Goal: Transaction & Acquisition: Purchase product/service

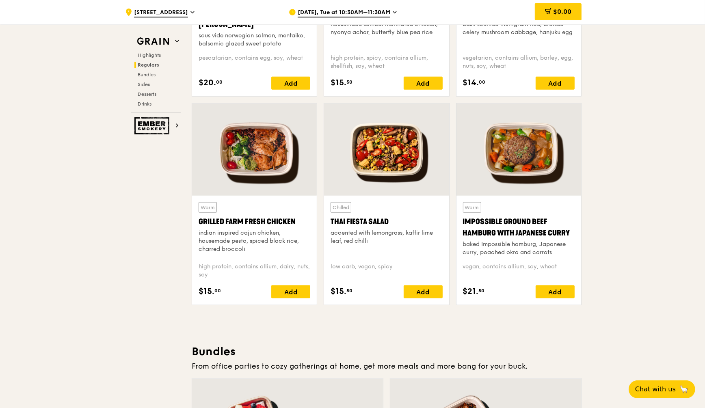
scroll to position [1067, 0]
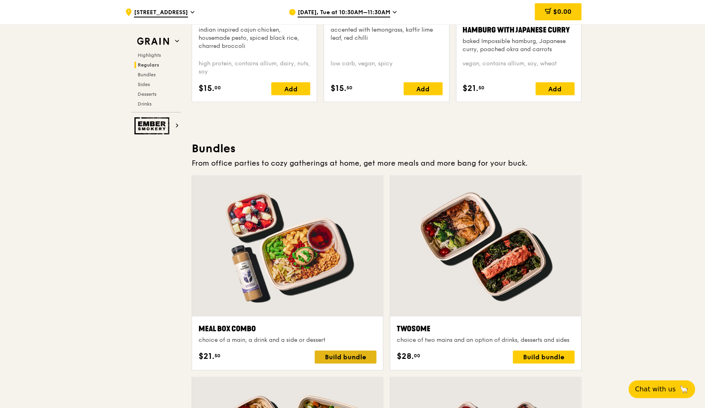
click at [354, 351] on div "Build bundle" at bounding box center [346, 357] width 62 height 13
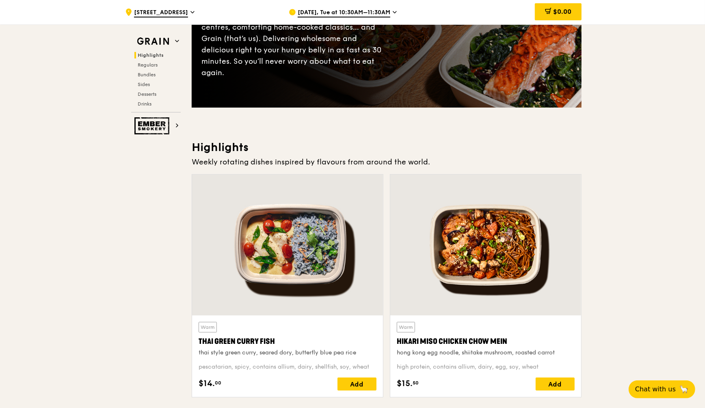
scroll to position [51, 0]
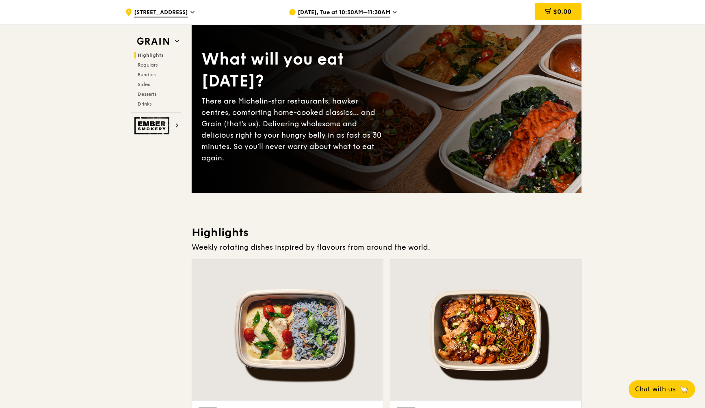
click at [393, 15] on icon at bounding box center [395, 12] width 4 height 7
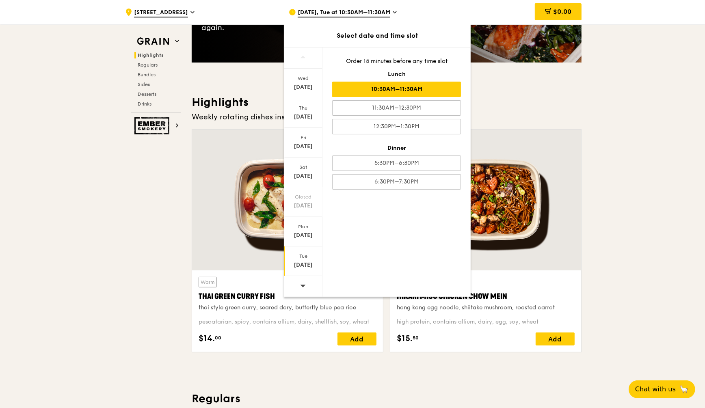
scroll to position [203, 0]
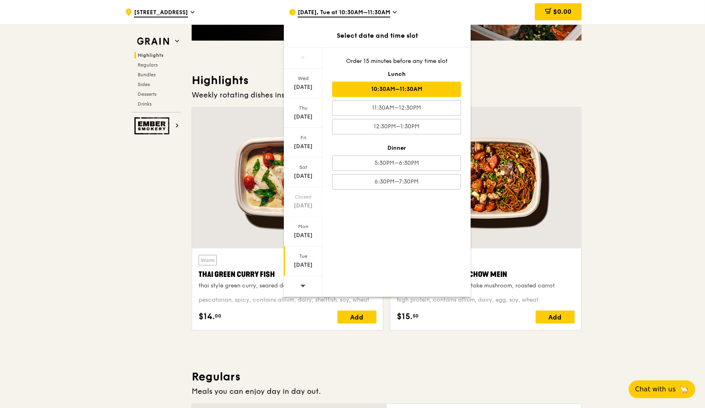
click at [304, 285] on icon at bounding box center [303, 286] width 5 height 2
click at [306, 91] on div "[DATE]" at bounding box center [303, 87] width 36 height 8
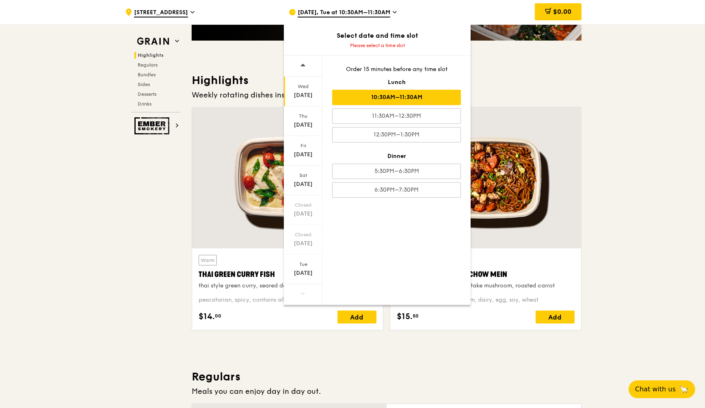
click at [426, 99] on div "10:30AM–11:30AM" at bounding box center [396, 97] width 129 height 15
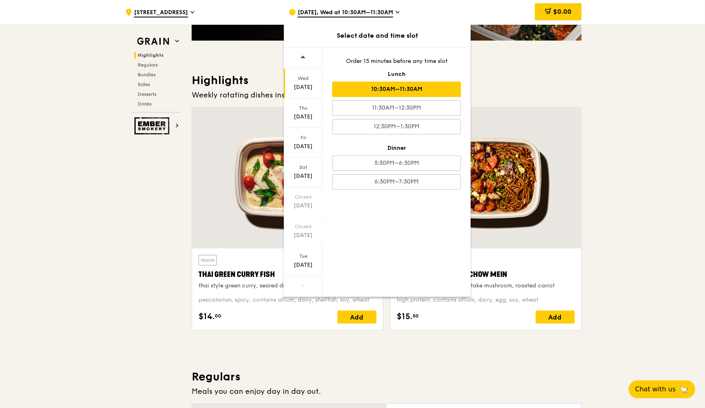
click at [428, 91] on div "10:30AM–11:30AM" at bounding box center [396, 89] width 129 height 15
click at [419, 91] on div "10:30AM–11:30AM" at bounding box center [396, 89] width 129 height 15
click at [308, 82] on div "[DATE]" at bounding box center [303, 84] width 39 height 30
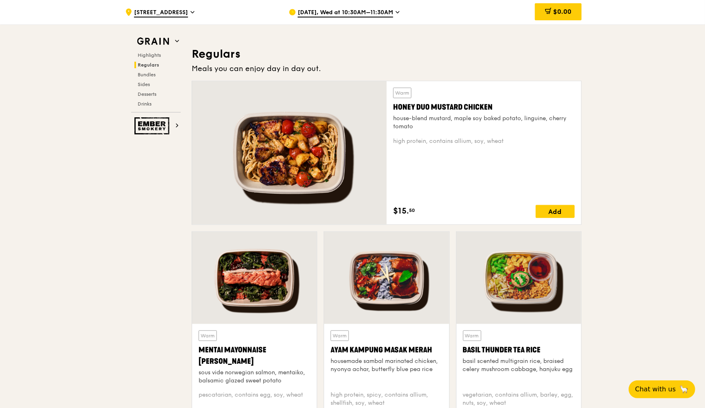
scroll to position [660, 0]
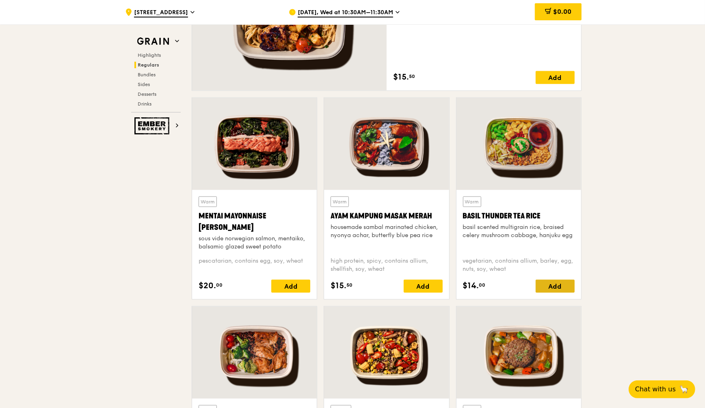
click at [555, 287] on div "Add" at bounding box center [555, 286] width 39 height 13
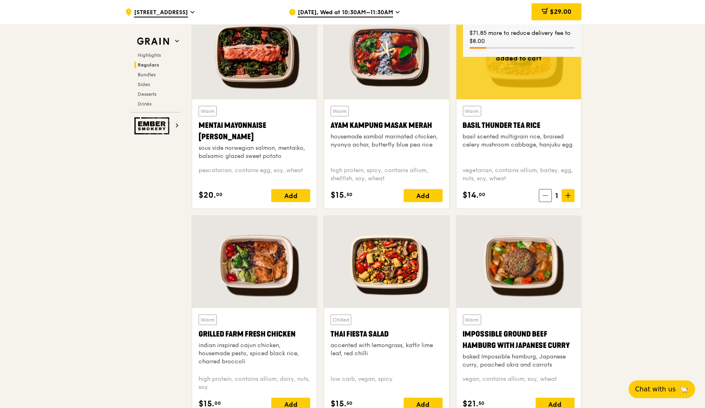
scroll to position [762, 0]
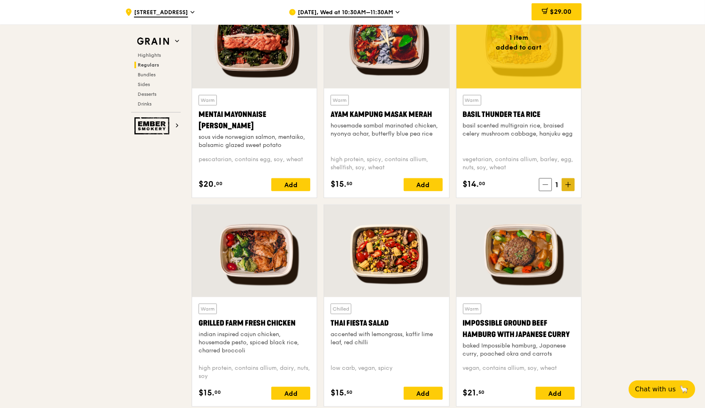
click at [567, 183] on icon at bounding box center [569, 185] width 6 height 6
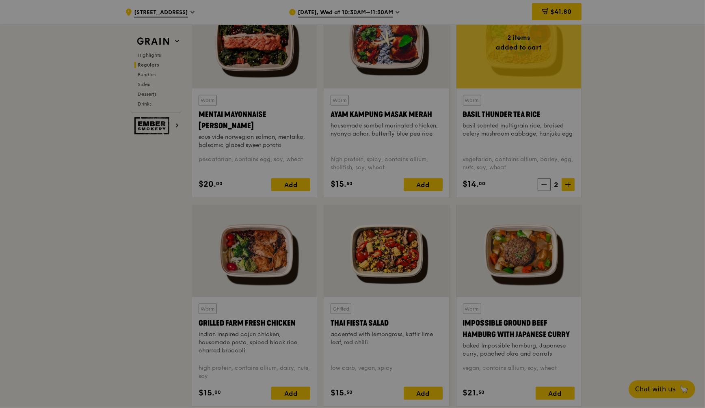
type input "2"
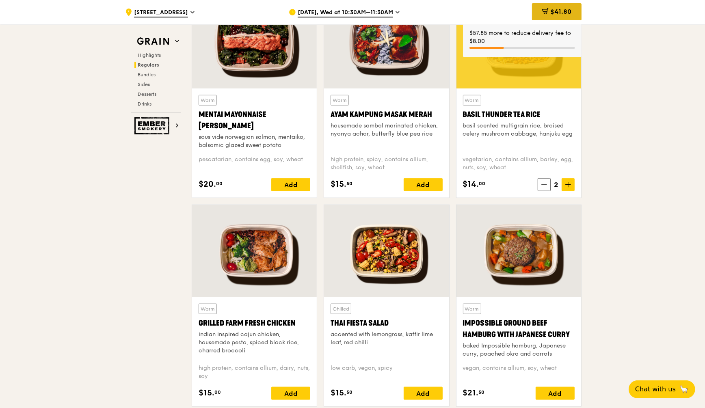
click at [562, 13] on span "$41.80" at bounding box center [561, 12] width 21 height 8
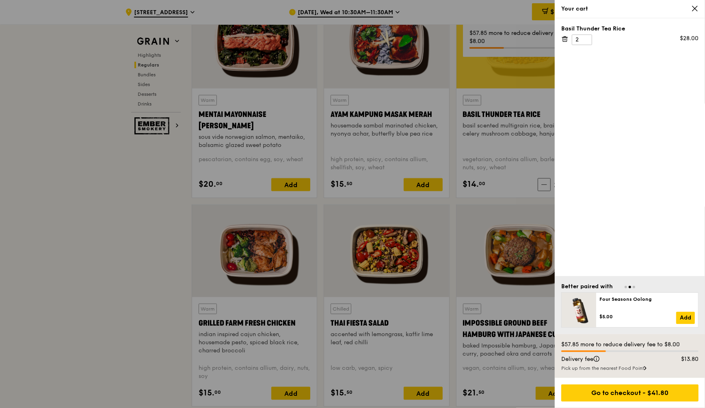
click at [103, 270] on div at bounding box center [352, 204] width 705 height 408
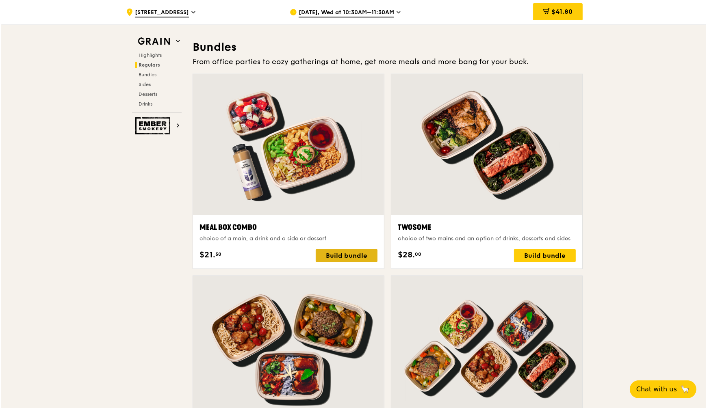
scroll to position [1168, 0]
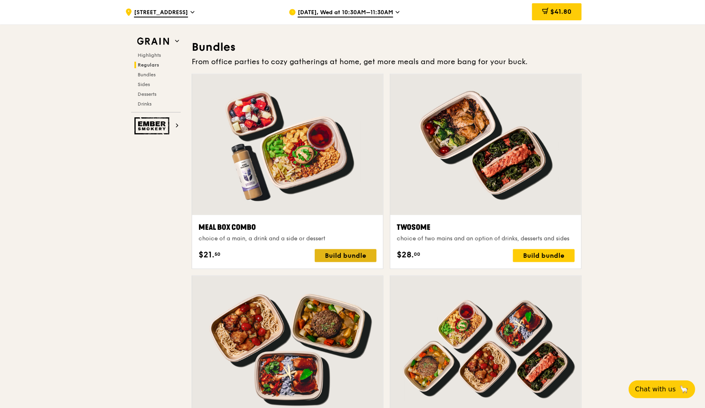
click at [352, 254] on div "Build bundle" at bounding box center [346, 255] width 62 height 13
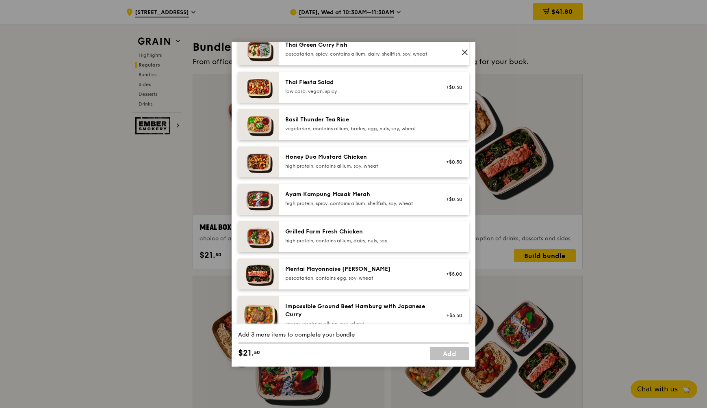
scroll to position [203, 0]
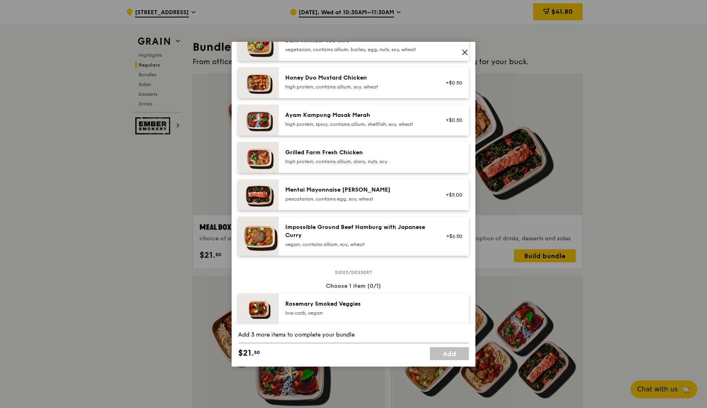
click at [463, 53] on icon at bounding box center [464, 52] width 5 height 5
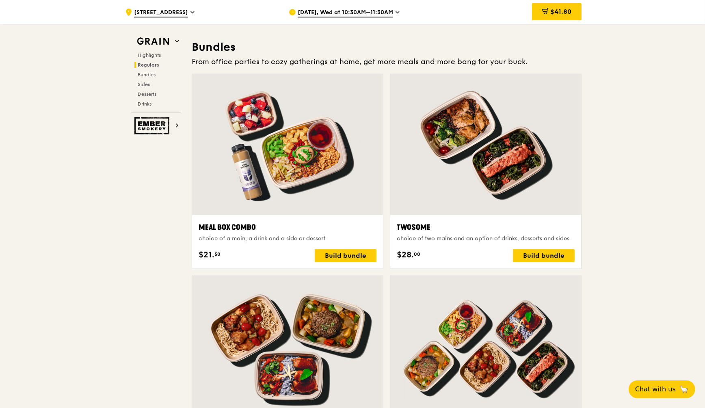
click at [330, 235] on div "choice of a main, a drink and a side or dessert" at bounding box center [288, 239] width 178 height 8
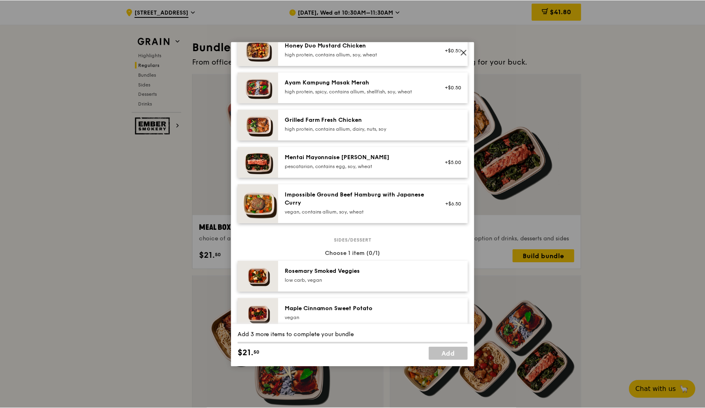
scroll to position [305, 0]
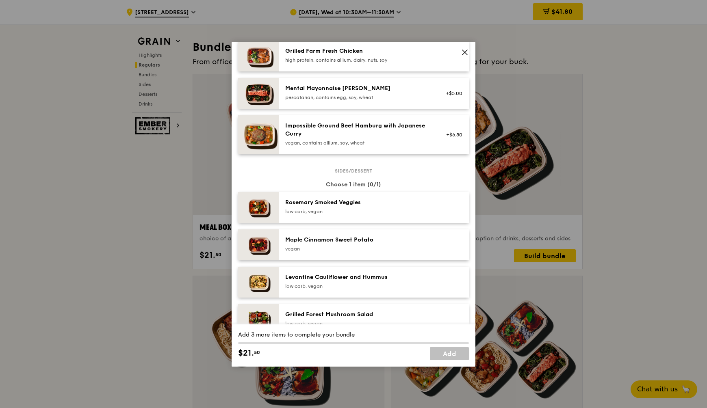
click at [466, 48] on span at bounding box center [464, 52] width 11 height 11
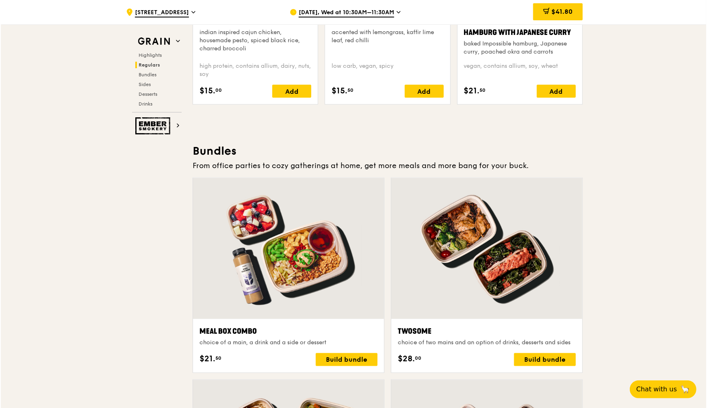
scroll to position [1067, 0]
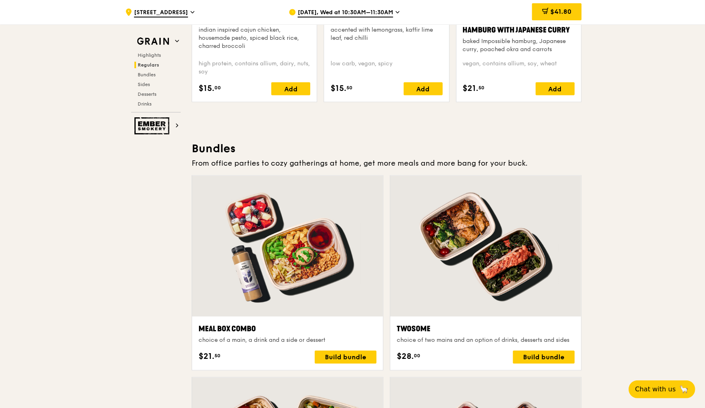
click at [326, 280] on div at bounding box center [287, 246] width 191 height 141
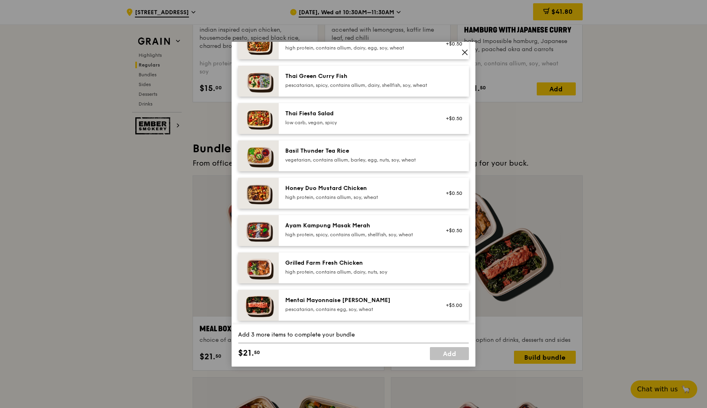
scroll to position [102, 0]
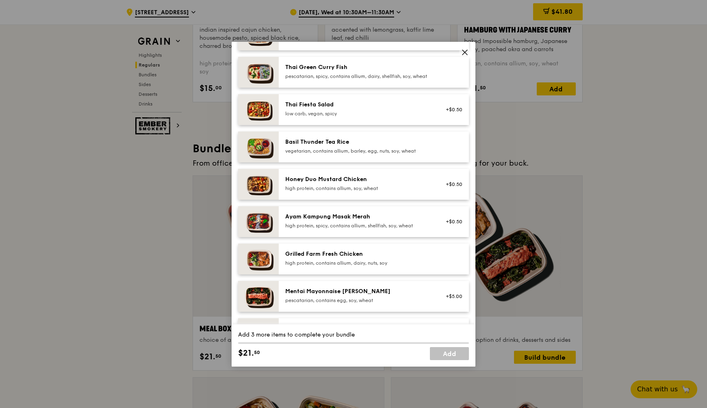
click at [345, 258] on div "Grilled Farm Fresh Chicken" at bounding box center [358, 254] width 146 height 8
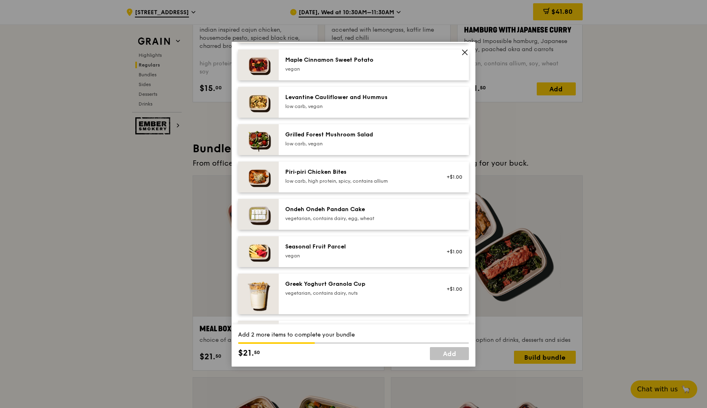
scroll to position [508, 0]
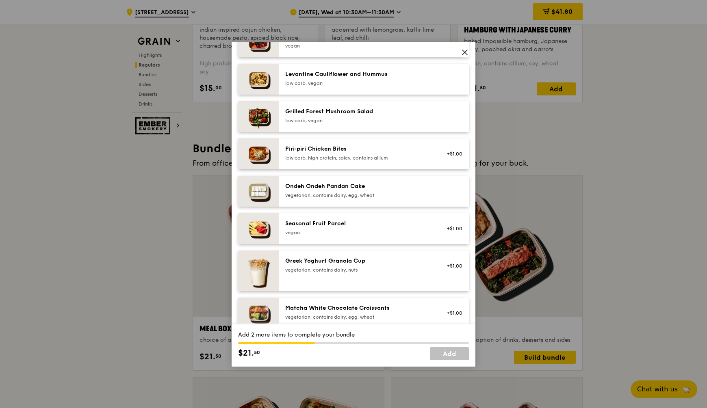
click at [345, 228] on div "Seasonal Fruit Parcel" at bounding box center [358, 224] width 146 height 8
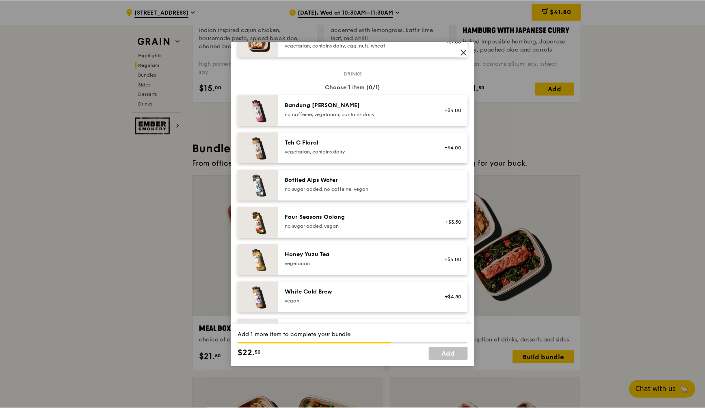
scroll to position [726, 0]
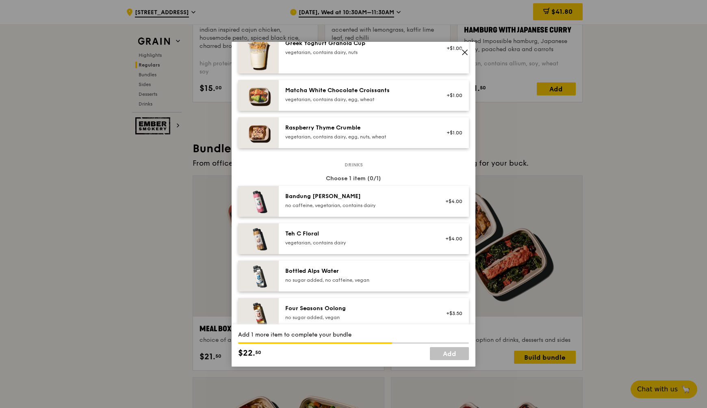
click at [463, 53] on icon at bounding box center [464, 52] width 7 height 7
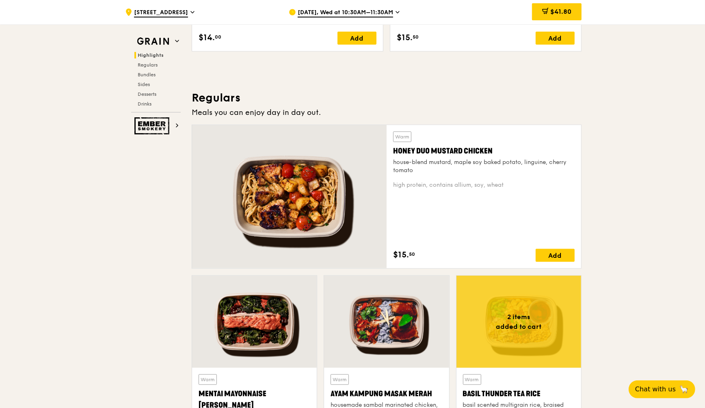
scroll to position [406, 0]
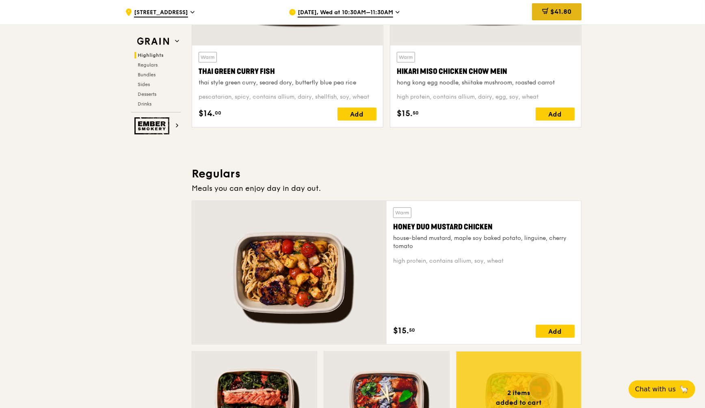
click at [569, 11] on span "$41.80" at bounding box center [561, 12] width 21 height 8
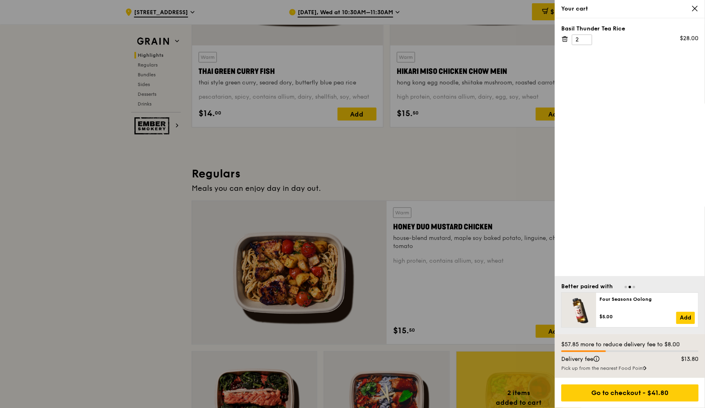
click at [695, 10] on icon at bounding box center [695, 8] width 7 height 7
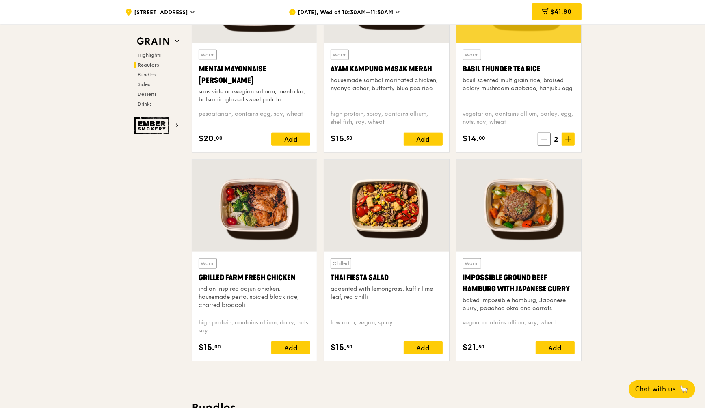
scroll to position [813, 0]
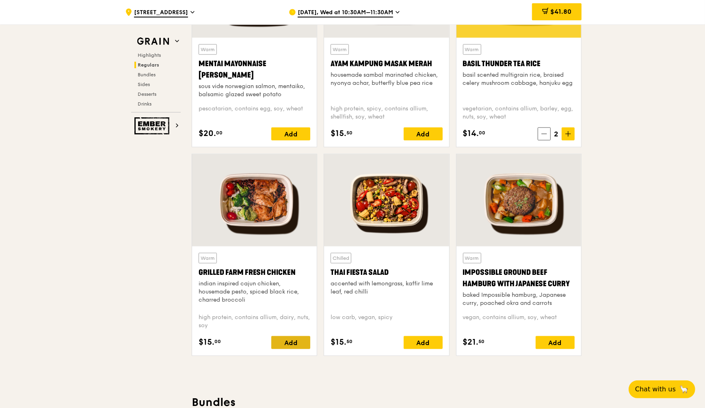
click at [292, 345] on div "Add" at bounding box center [290, 342] width 39 height 13
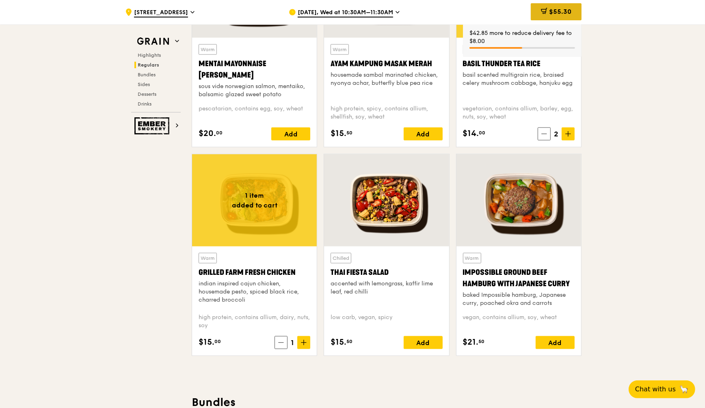
click at [568, 9] on span "$55.30" at bounding box center [560, 12] width 22 height 8
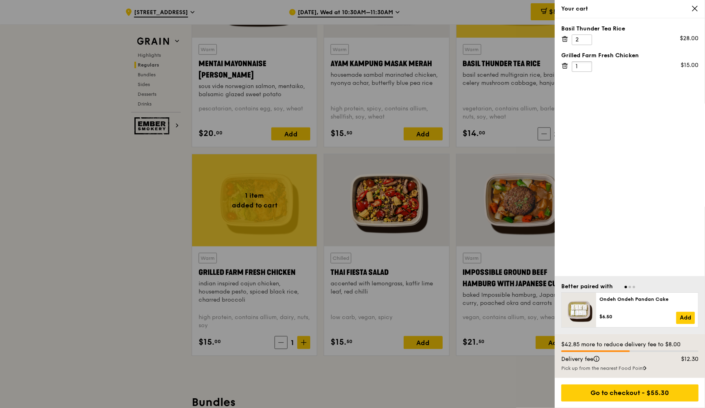
click at [582, 67] on input "1" at bounding box center [582, 66] width 20 height 11
type input "10"
click at [145, 321] on div at bounding box center [352, 204] width 705 height 408
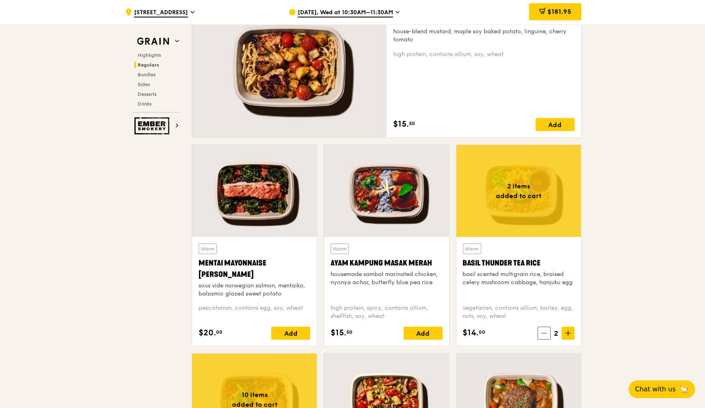
scroll to position [559, 0]
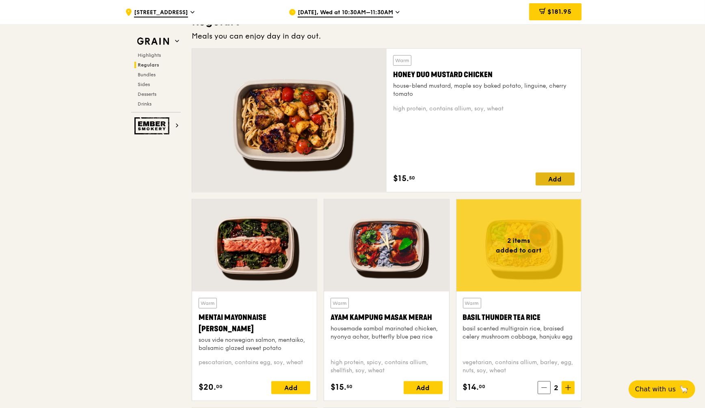
click at [550, 178] on div "Add" at bounding box center [555, 179] width 39 height 13
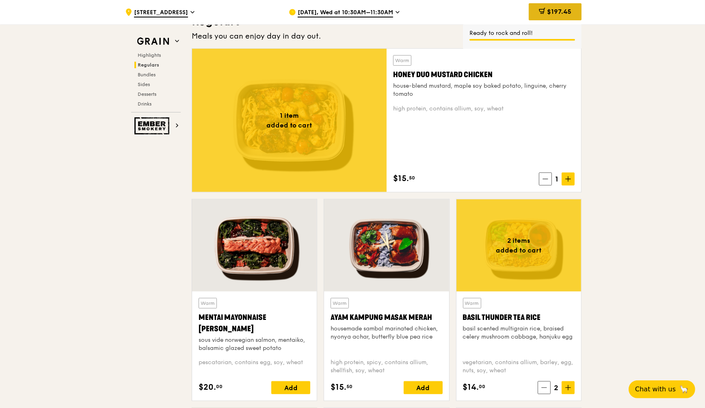
click at [566, 9] on span "$197.45" at bounding box center [559, 12] width 24 height 8
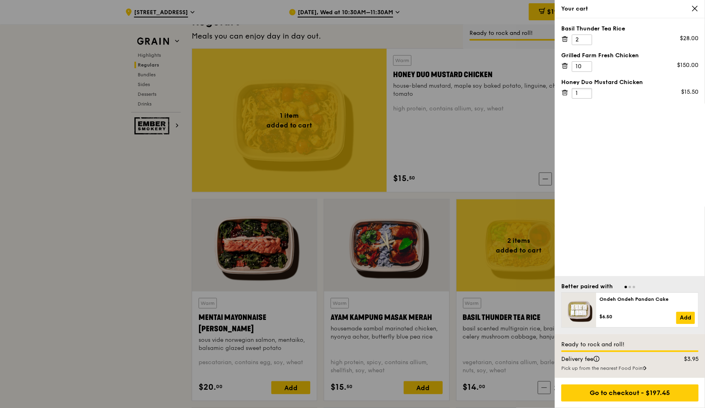
click at [581, 93] on input "1" at bounding box center [582, 93] width 20 height 11
type input "1"
type input "9"
click at [581, 64] on input "10" at bounding box center [582, 66] width 20 height 11
type input "1"
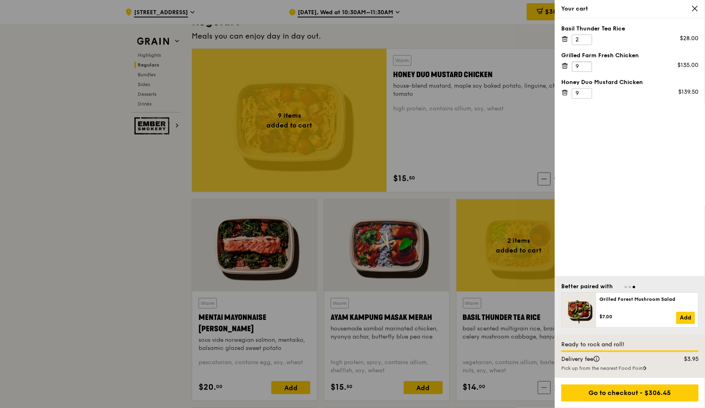
type input "9"
click at [146, 287] on div at bounding box center [352, 204] width 705 height 408
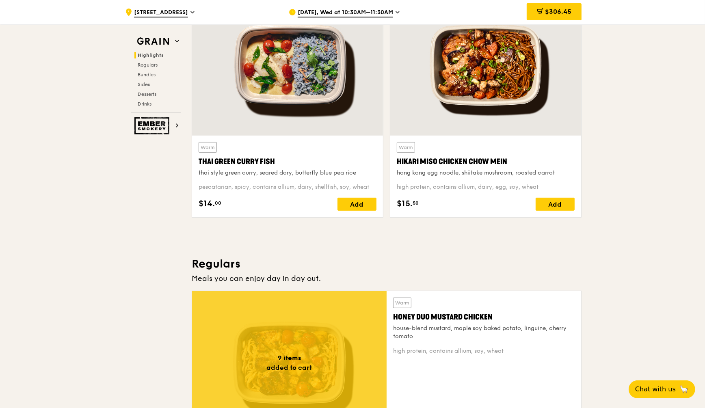
scroll to position [305, 0]
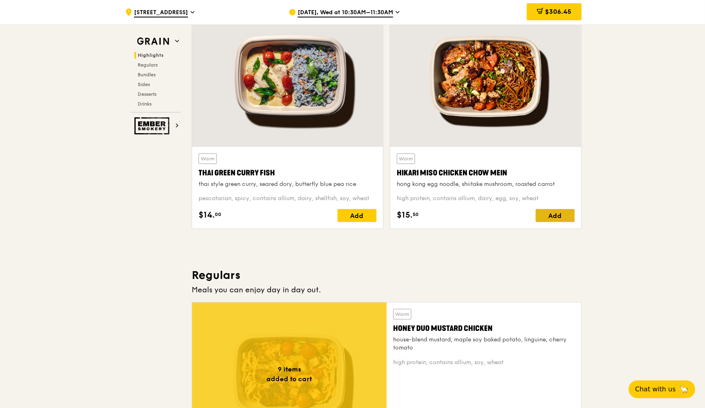
click at [548, 218] on div "Add" at bounding box center [555, 215] width 39 height 13
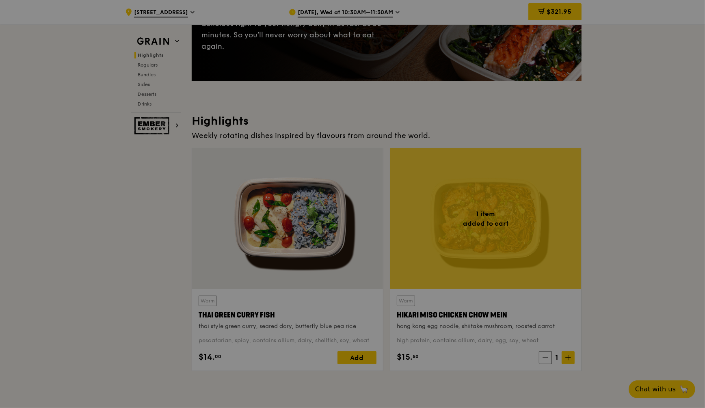
scroll to position [102, 0]
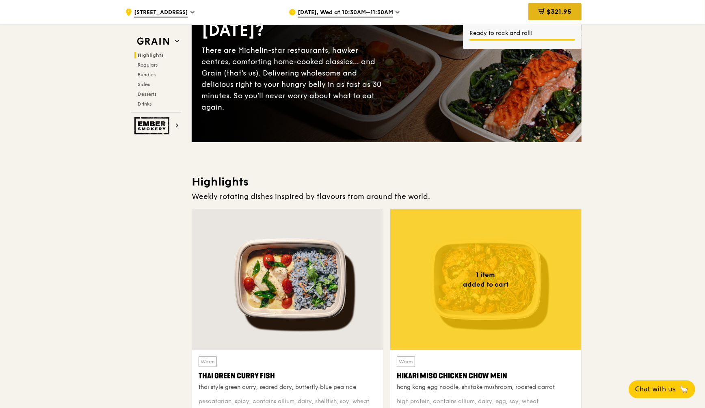
click at [570, 12] on span "$321.95" at bounding box center [559, 12] width 25 height 8
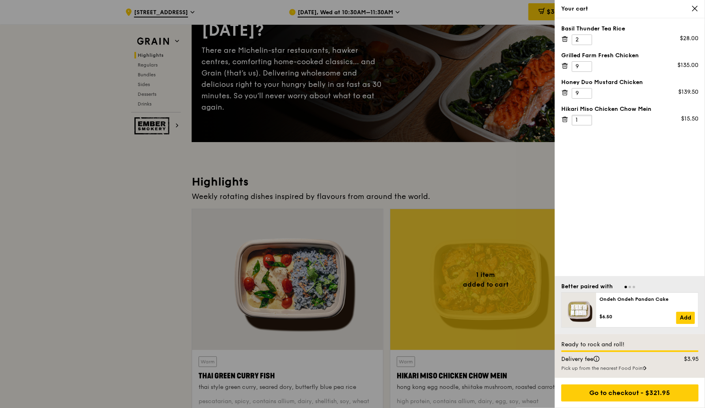
click at [579, 119] on input "1" at bounding box center [582, 120] width 20 height 11
click at [565, 92] on icon at bounding box center [565, 92] width 7 height 7
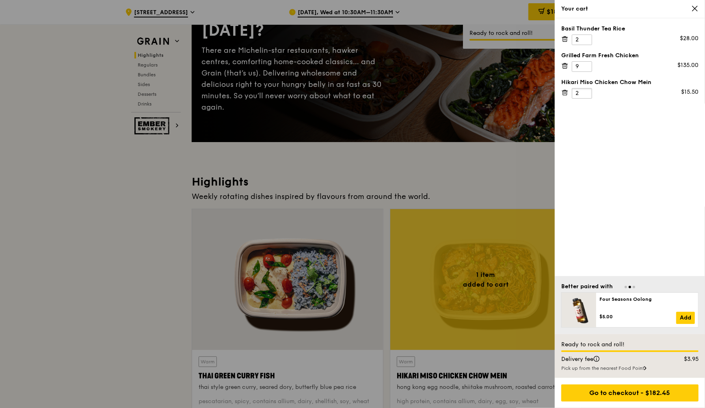
type input "2"
click at [583, 91] on input "2" at bounding box center [582, 93] width 20 height 11
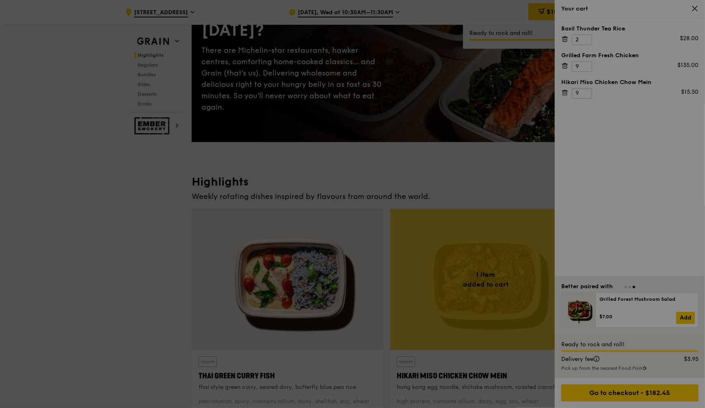
type input "9"
click at [604, 178] on div at bounding box center [352, 204] width 705 height 408
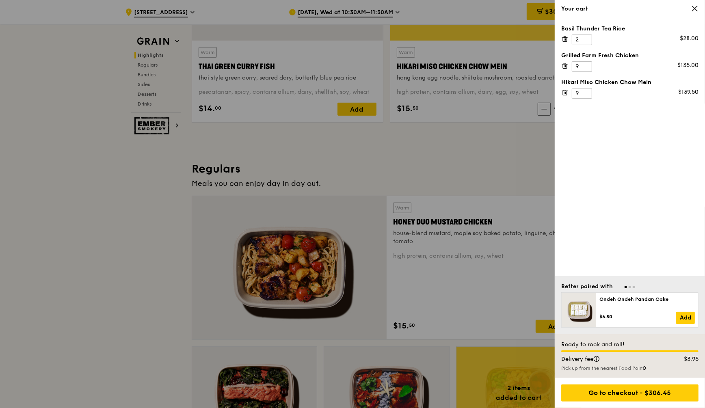
scroll to position [457, 0]
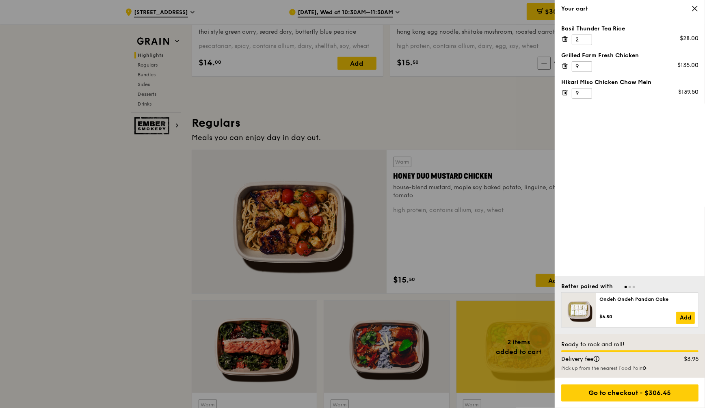
click at [692, 13] on div "Your cart" at bounding box center [630, 9] width 137 height 8
click at [694, 11] on icon at bounding box center [695, 8] width 7 height 7
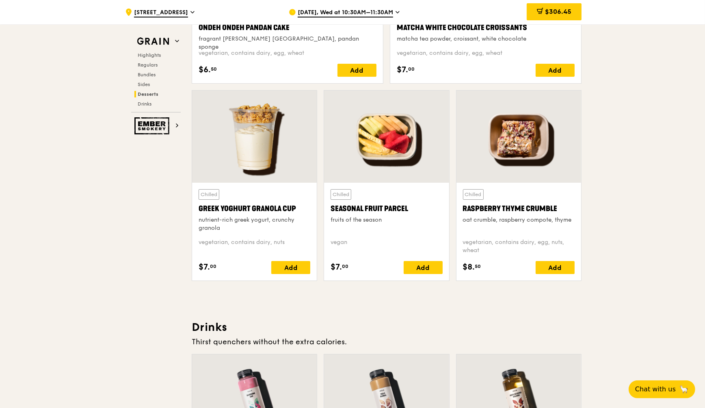
scroll to position [2540, 0]
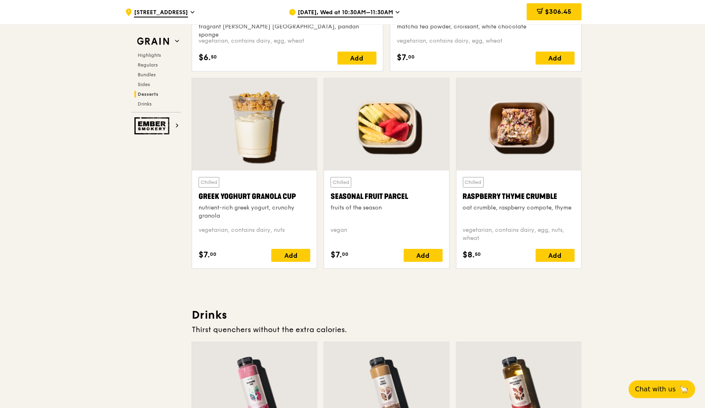
click at [406, 135] on div at bounding box center [386, 124] width 125 height 92
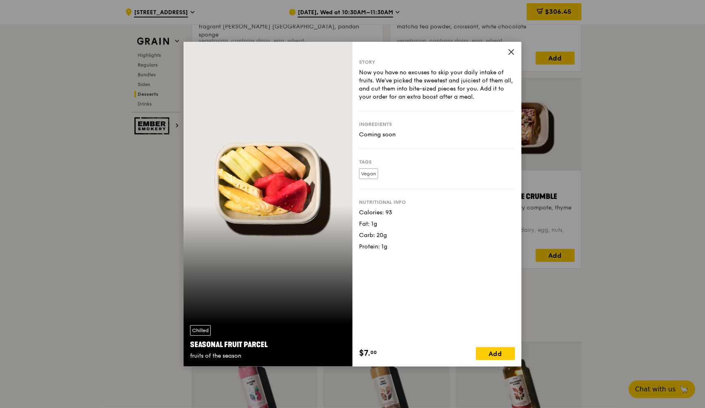
click at [508, 54] on icon at bounding box center [511, 51] width 7 height 7
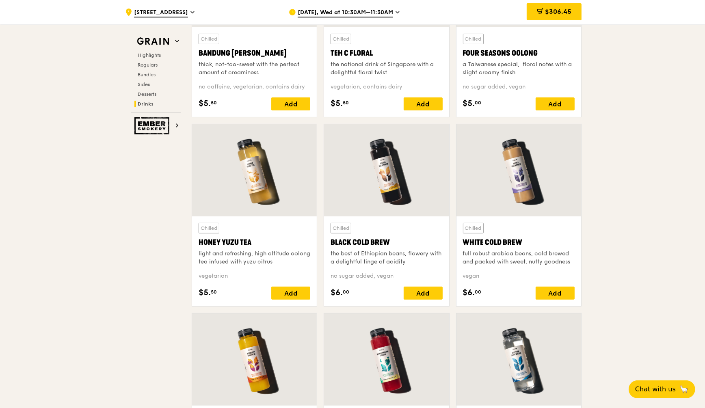
scroll to position [2946, 0]
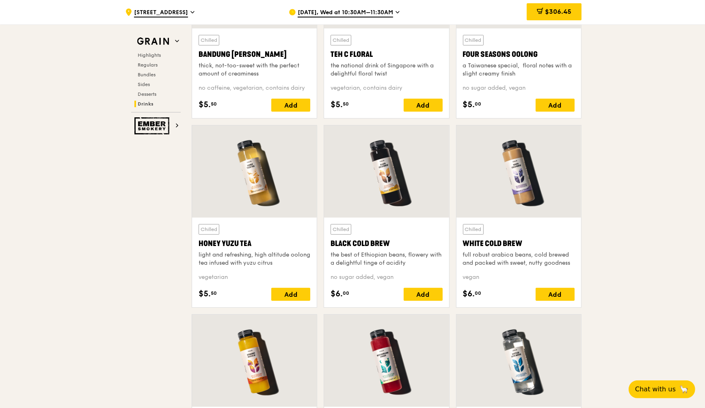
drag, startPoint x: 705, startPoint y: 356, endPoint x: 691, endPoint y: 106, distance: 250.3
drag, startPoint x: 691, startPoint y: 106, endPoint x: 645, endPoint y: 170, distance: 78.6
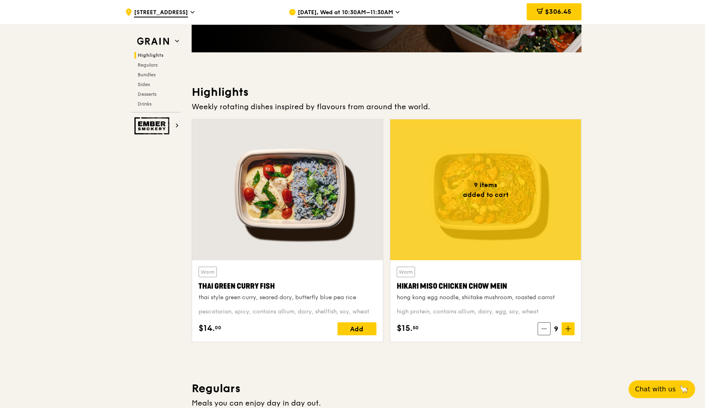
scroll to position [254, 0]
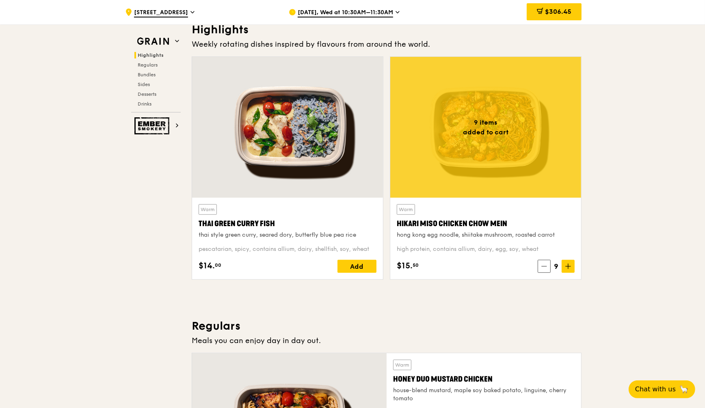
click at [568, 13] on span "$306.45" at bounding box center [558, 12] width 26 height 8
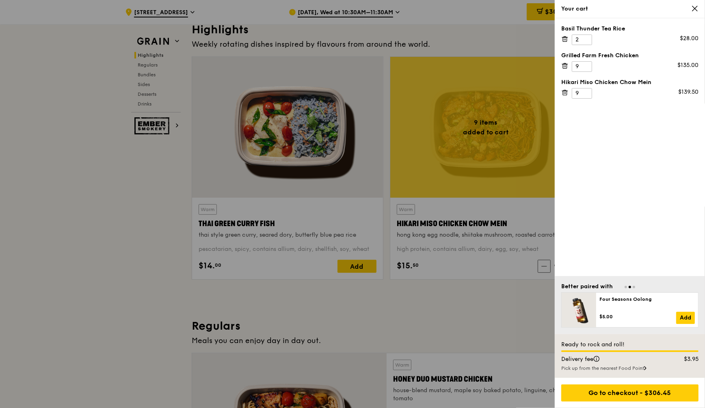
click at [693, 9] on icon at bounding box center [695, 8] width 7 height 7
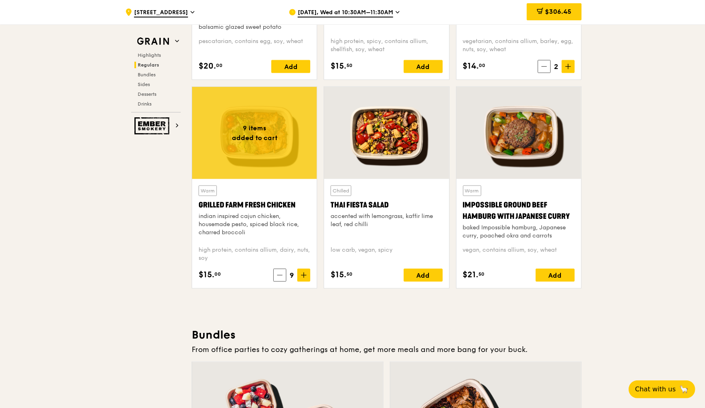
scroll to position [863, 0]
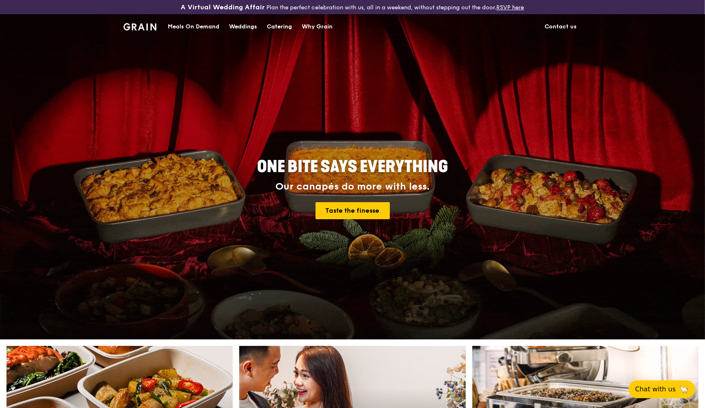
click at [280, 28] on div "Catering" at bounding box center [279, 27] width 25 height 24
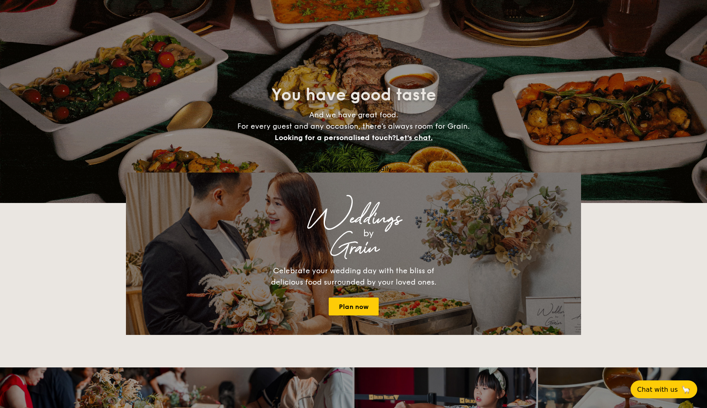
select select
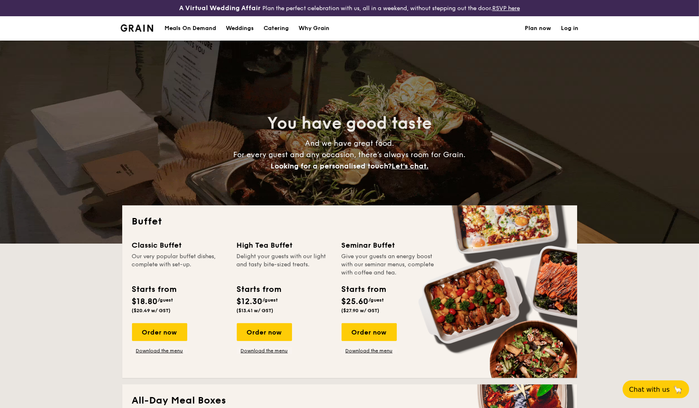
click at [283, 28] on h1 "Catering" at bounding box center [276, 28] width 25 height 24
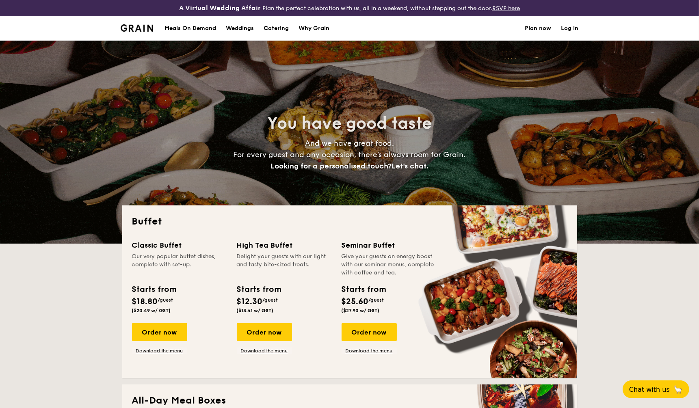
click at [314, 29] on div "Why Grain" at bounding box center [314, 28] width 31 height 24
